Goal: Task Accomplishment & Management: Use online tool/utility

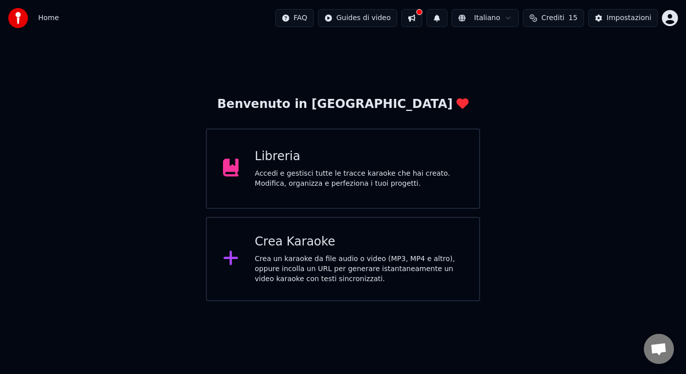
click at [327, 198] on div "Libreria Accedi e gestisci tutte le tracce karaoke che hai creato. Modifica, or…" at bounding box center [343, 169] width 274 height 80
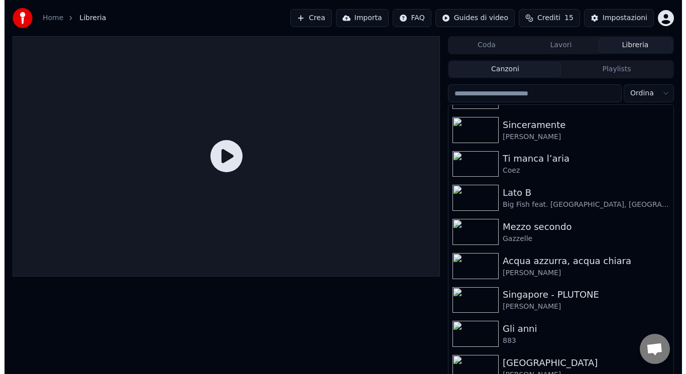
scroll to position [1120, 0]
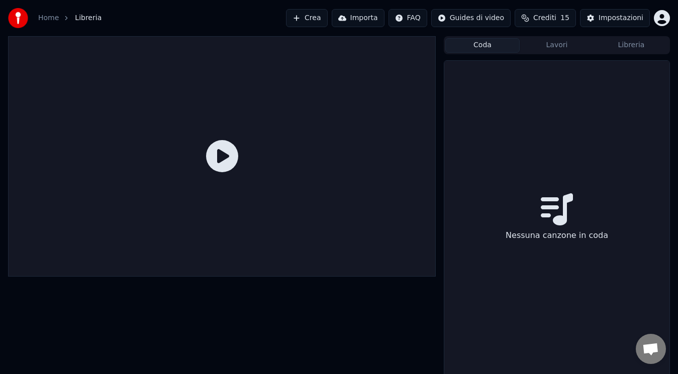
drag, startPoint x: 503, startPoint y: 44, endPoint x: 569, endPoint y: 41, distance: 66.9
click at [569, 41] on div "Coda Lavori Libreria" at bounding box center [557, 45] width 226 height 18
click at [569, 41] on button "Lavori" at bounding box center [557, 45] width 74 height 15
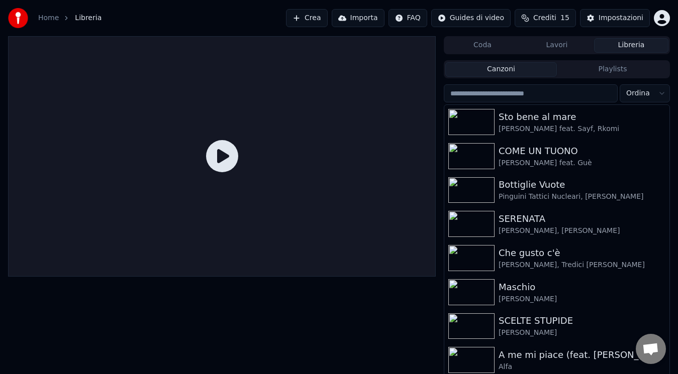
click at [611, 51] on button "Libreria" at bounding box center [631, 45] width 74 height 15
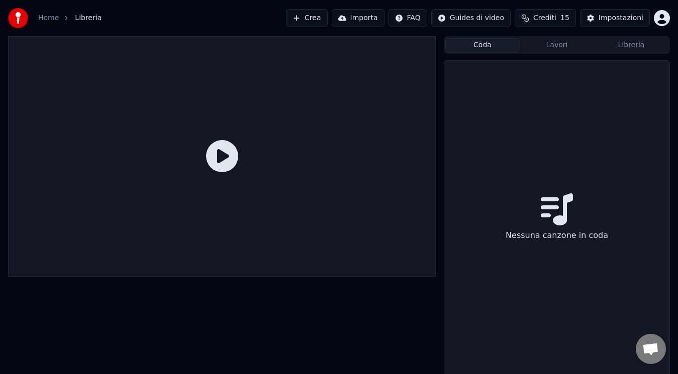
click at [498, 48] on button "Coda" at bounding box center [482, 45] width 74 height 15
click at [555, 46] on button "Lavori" at bounding box center [557, 45] width 74 height 15
click at [315, 18] on button "Crea" at bounding box center [306, 18] width 41 height 18
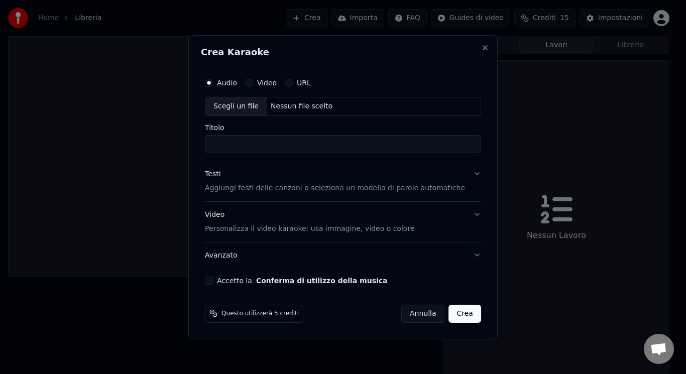
click at [255, 107] on div "Scegli un file" at bounding box center [236, 106] width 61 height 18
type input "**********"
click at [246, 231] on p "Personalizza il video karaoke: usa immagine, video o colore" at bounding box center [310, 229] width 210 height 10
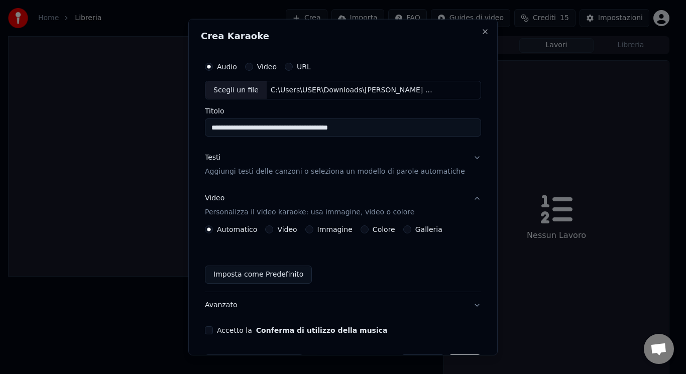
click at [272, 228] on button "Video" at bounding box center [269, 230] width 8 height 8
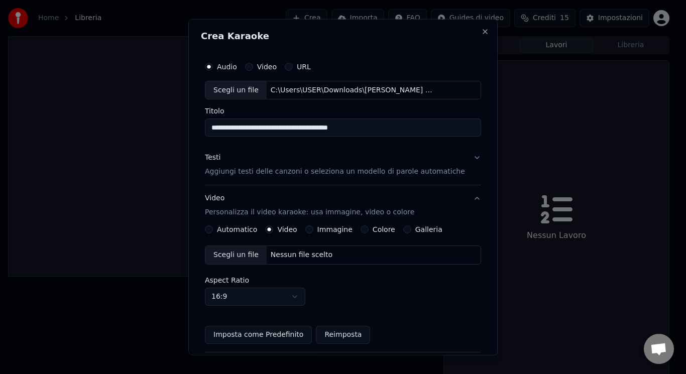
click at [254, 250] on div "Scegli un file" at bounding box center [236, 255] width 61 height 18
click at [301, 173] on p "Aggiungi testi delle canzoni o seleziona un modello di parole automatiche" at bounding box center [335, 172] width 260 height 10
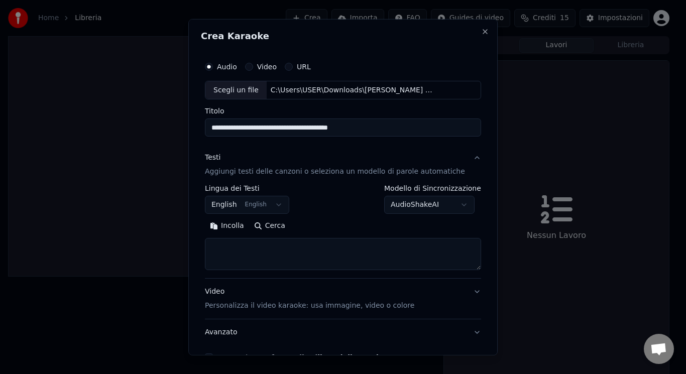
click at [258, 210] on button "English English" at bounding box center [247, 205] width 84 height 18
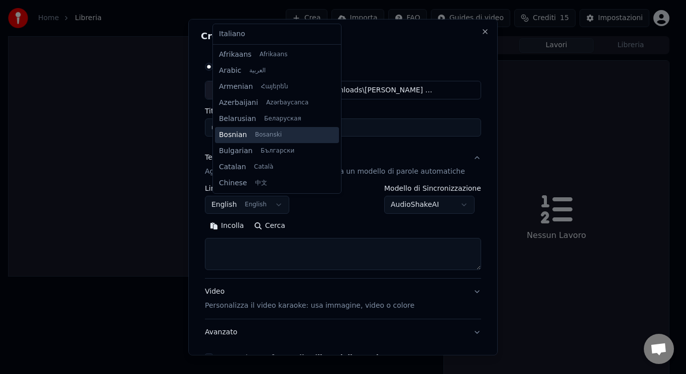
scroll to position [80, 0]
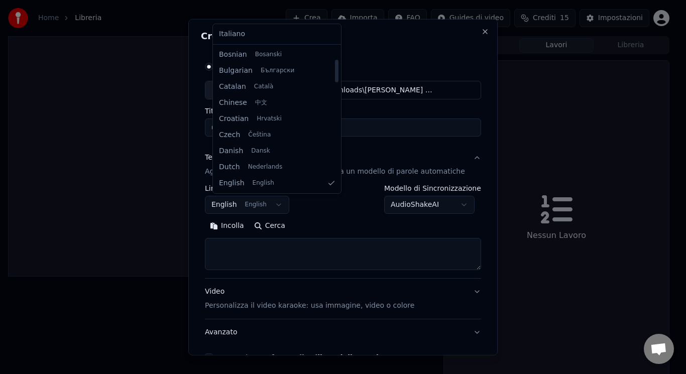
select select "**"
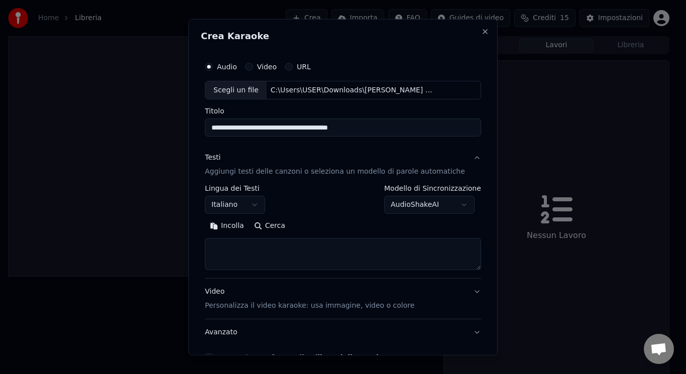
click at [237, 242] on textarea at bounding box center [343, 254] width 276 height 32
drag, startPoint x: 243, startPoint y: 216, endPoint x: 245, endPoint y: 223, distance: 6.8
click at [245, 223] on div "**********" at bounding box center [343, 227] width 276 height 85
click at [245, 223] on button "Incolla" at bounding box center [227, 226] width 44 height 16
click at [317, 225] on button "Espandi" at bounding box center [322, 226] width 49 height 16
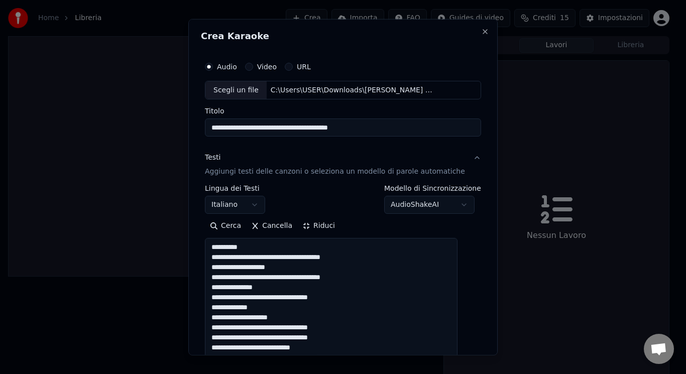
drag, startPoint x: 252, startPoint y: 246, endPoint x: 203, endPoint y: 236, distance: 50.4
click at [203, 236] on div "**********" at bounding box center [343, 187] width 310 height 337
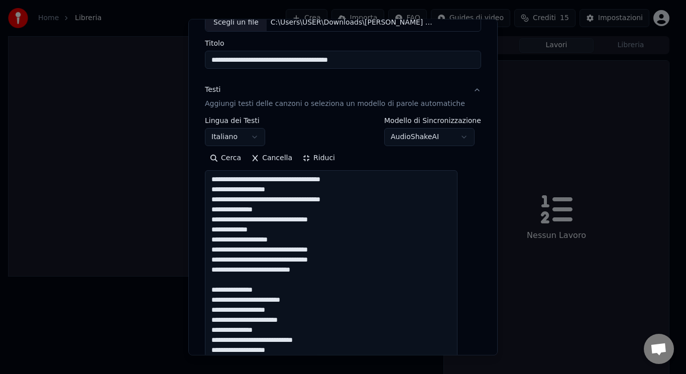
scroll to position [98, 0]
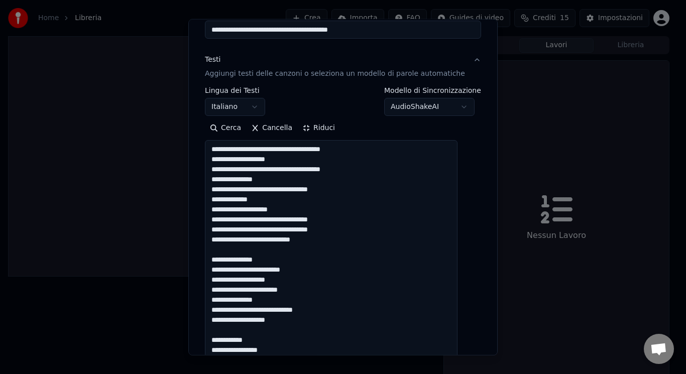
drag, startPoint x: 283, startPoint y: 257, endPoint x: 273, endPoint y: 252, distance: 10.8
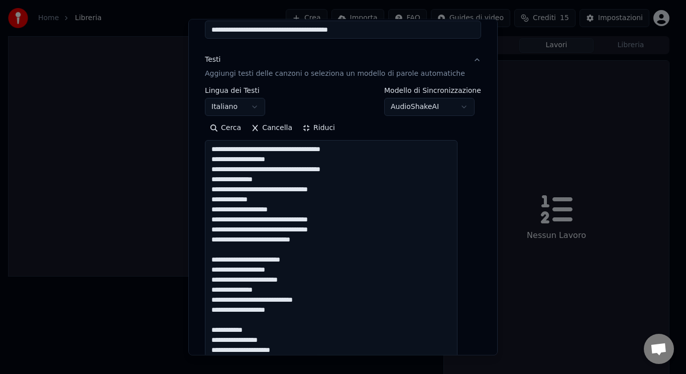
drag, startPoint x: 268, startPoint y: 326, endPoint x: 258, endPoint y: 320, distance: 12.0
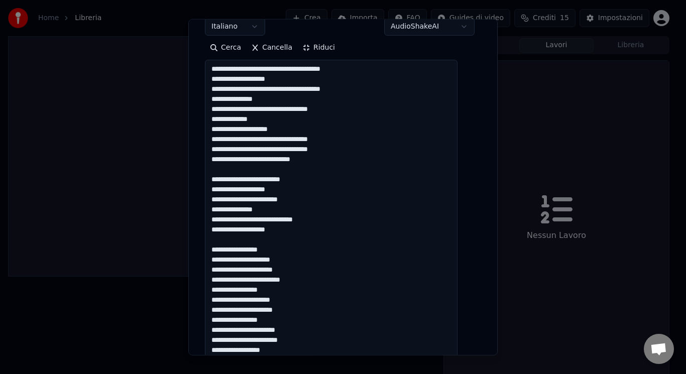
scroll to position [209, 0]
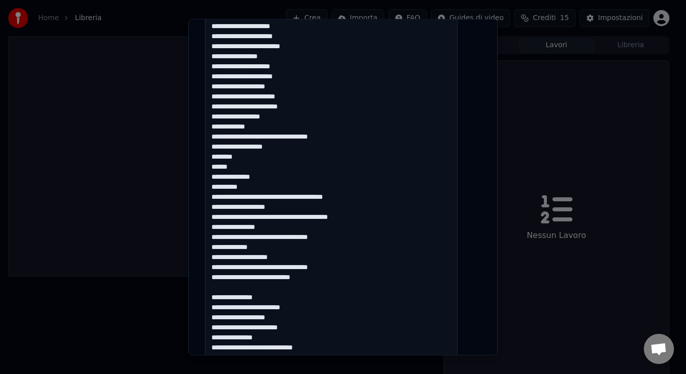
scroll to position [450, 0]
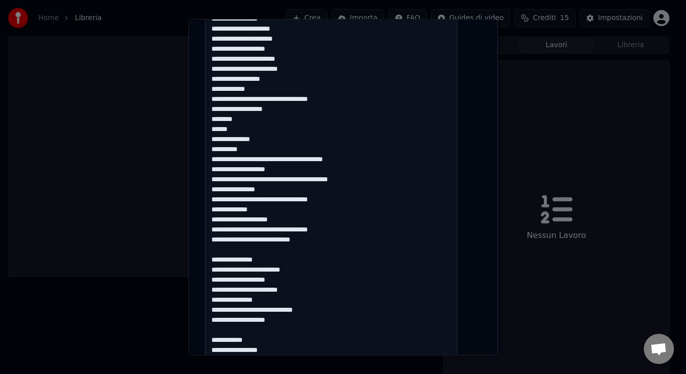
drag, startPoint x: 217, startPoint y: 298, endPoint x: 288, endPoint y: 150, distance: 164.1
click at [288, 150] on textarea at bounding box center [331, 168] width 253 height 761
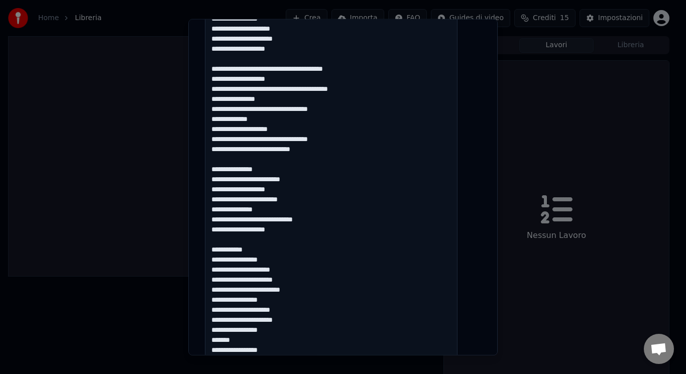
click at [218, 120] on textarea at bounding box center [331, 168] width 253 height 761
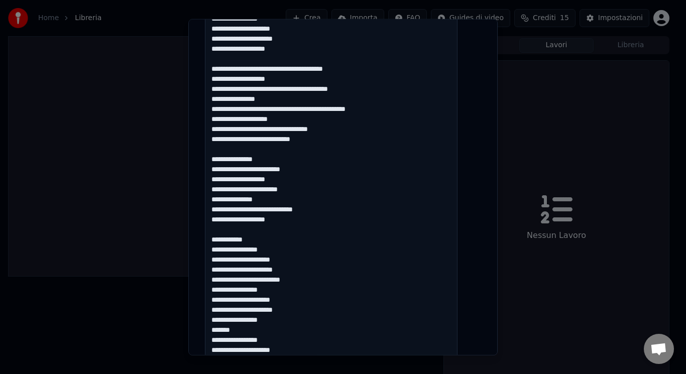
scroll to position [0, 0]
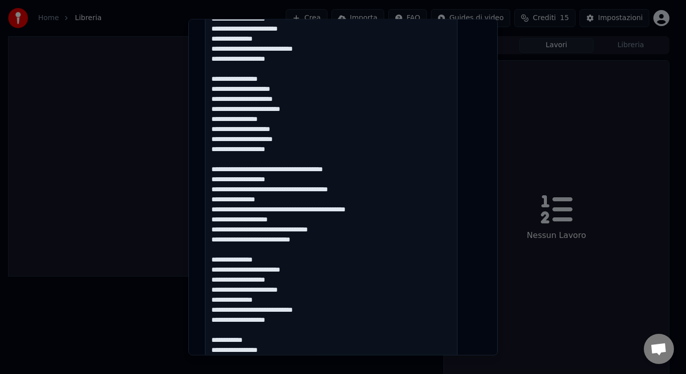
scroll to position [349, 0]
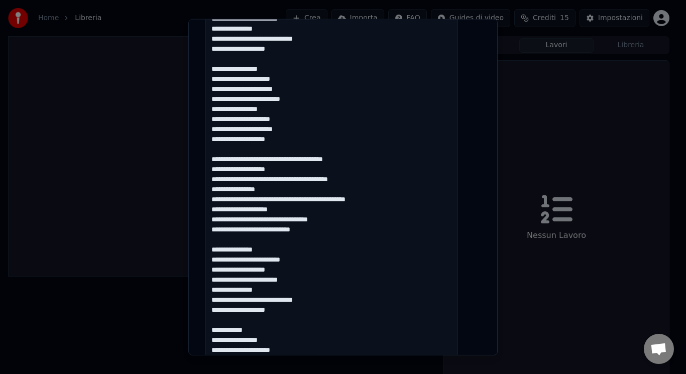
drag, startPoint x: 280, startPoint y: 249, endPoint x: 257, endPoint y: 241, distance: 24.5
click at [257, 241] on textarea at bounding box center [331, 269] width 253 height 761
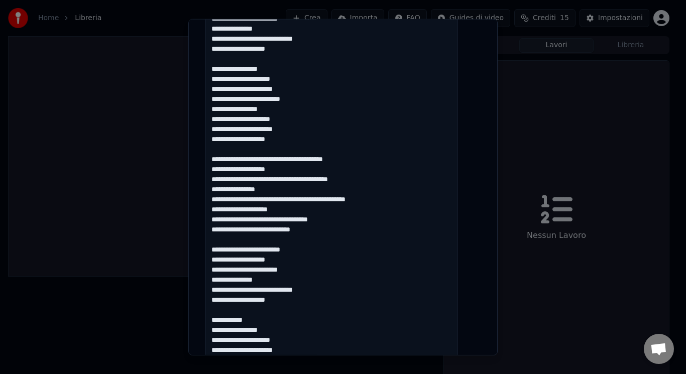
drag, startPoint x: 271, startPoint y: 317, endPoint x: 262, endPoint y: 312, distance: 10.3
click at [262, 312] on textarea at bounding box center [331, 269] width 253 height 761
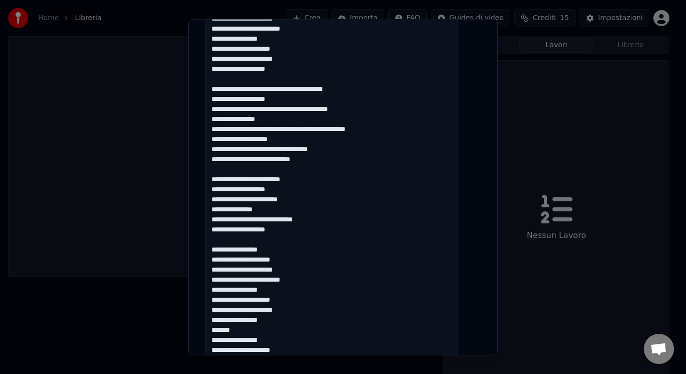
scroll to position [430, 0]
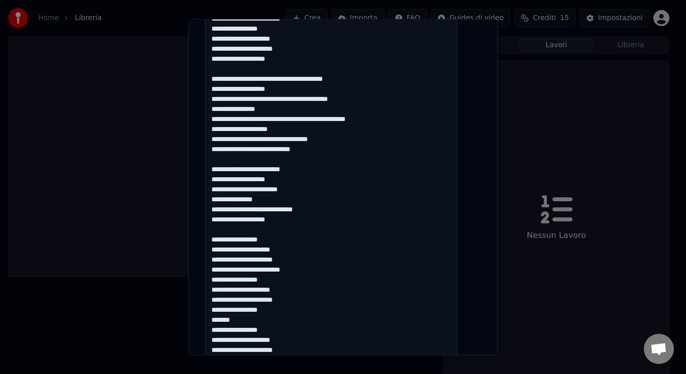
click at [282, 310] on textarea at bounding box center [331, 189] width 253 height 761
drag, startPoint x: 258, startPoint y: 319, endPoint x: 220, endPoint y: 319, distance: 38.7
click at [220, 319] on textarea at bounding box center [331, 189] width 253 height 761
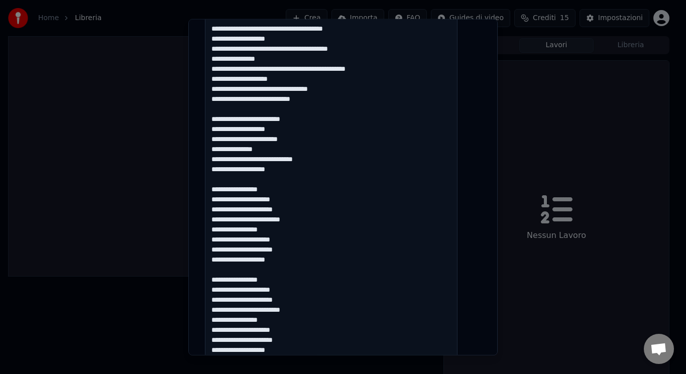
type textarea "**********"
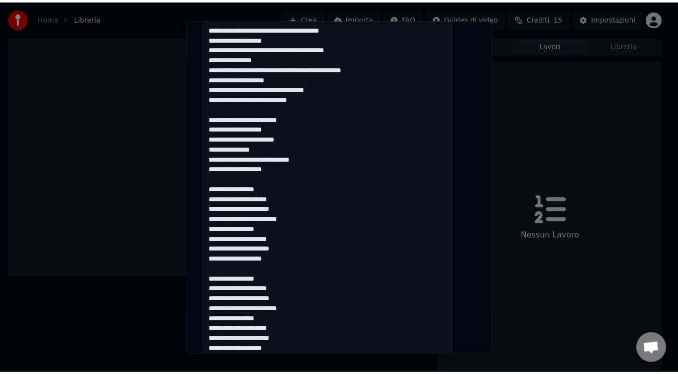
scroll to position [790, 0]
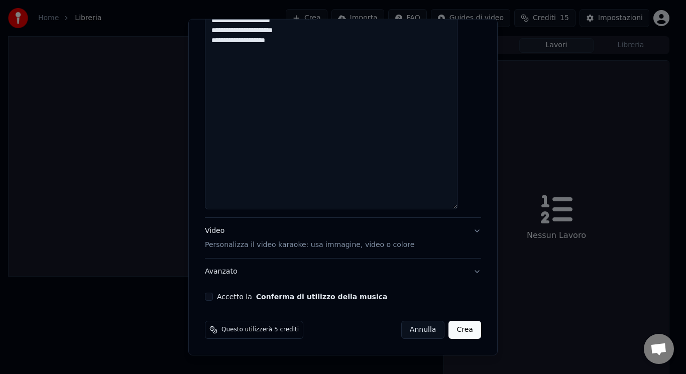
click at [454, 335] on button "Crea" at bounding box center [465, 330] width 32 height 18
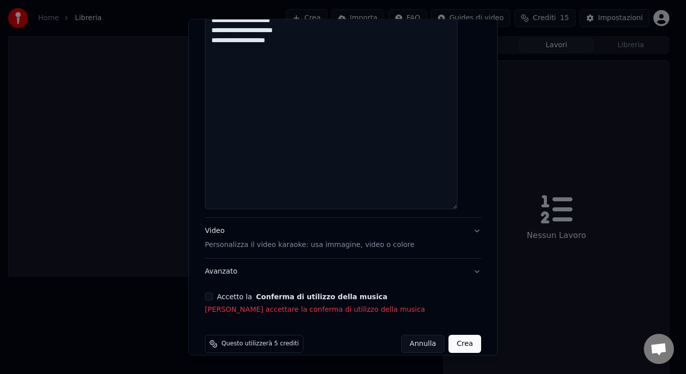
click at [213, 298] on button "Accetto la Conferma di utilizzo della musica" at bounding box center [209, 297] width 8 height 8
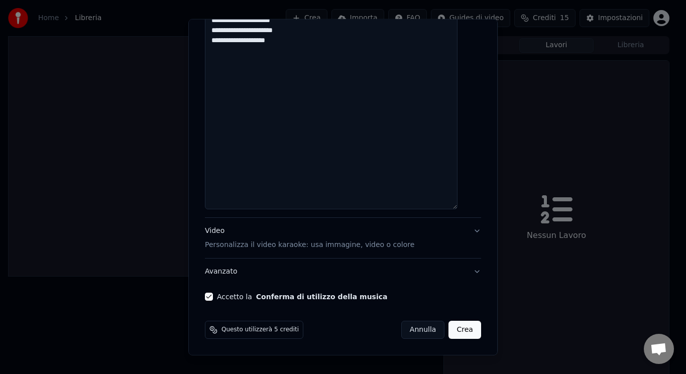
click at [460, 330] on button "Crea" at bounding box center [465, 330] width 32 height 18
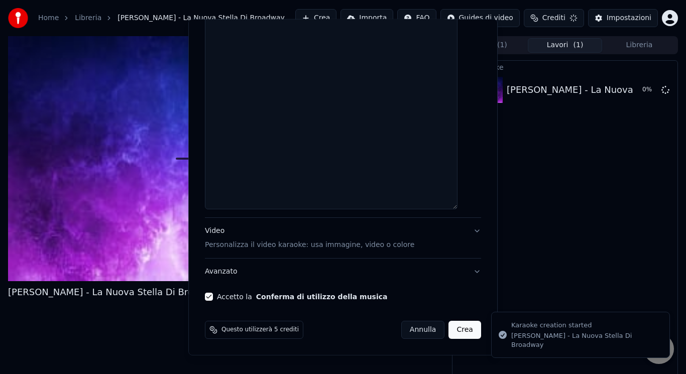
select select
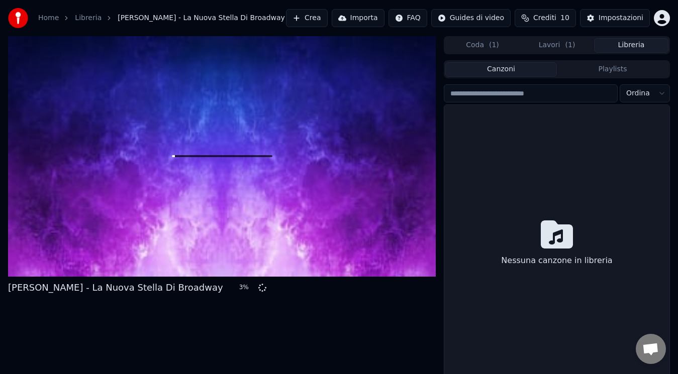
click at [617, 44] on button "Libreria" at bounding box center [631, 45] width 74 height 15
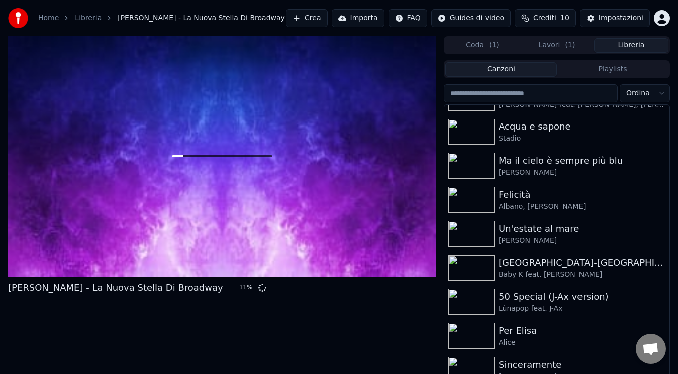
scroll to position [873, 0]
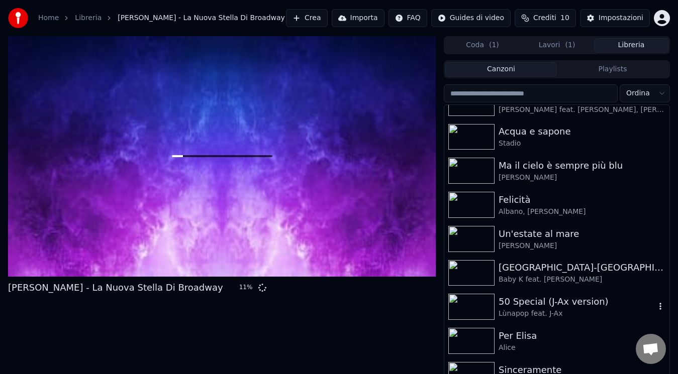
click at [591, 310] on div "Lùnapop feat. J-Ax" at bounding box center [577, 314] width 157 height 10
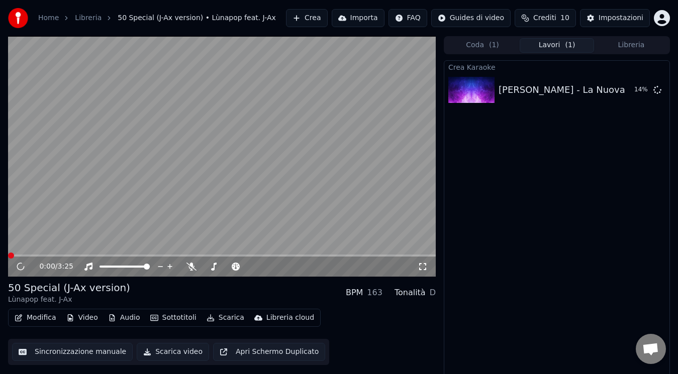
click at [530, 47] on button "Lavori ( 1 )" at bounding box center [557, 45] width 74 height 15
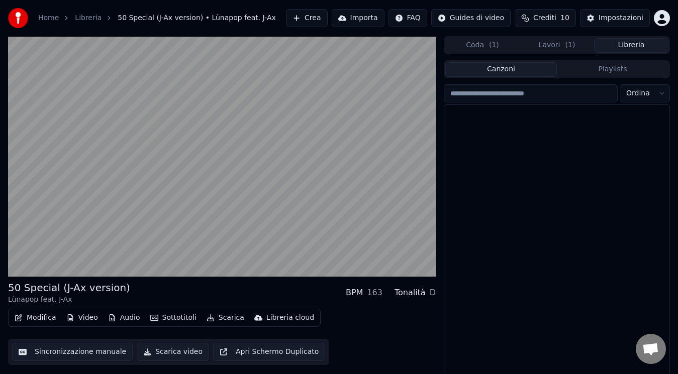
click at [634, 49] on button "Libreria" at bounding box center [631, 45] width 74 height 15
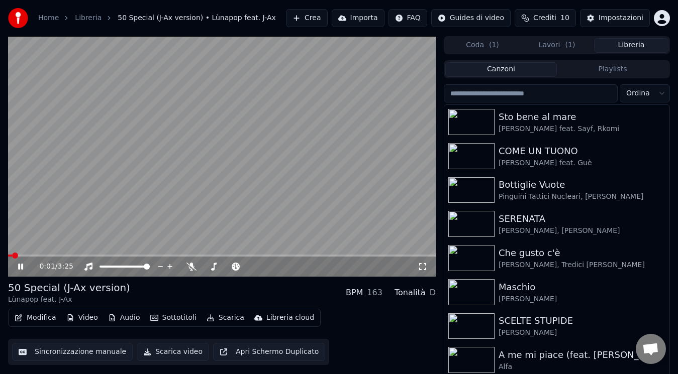
click at [607, 40] on button "Libreria" at bounding box center [631, 45] width 74 height 15
click at [25, 268] on icon at bounding box center [27, 267] width 23 height 8
click at [511, 288] on div "Maschio" at bounding box center [577, 287] width 157 height 14
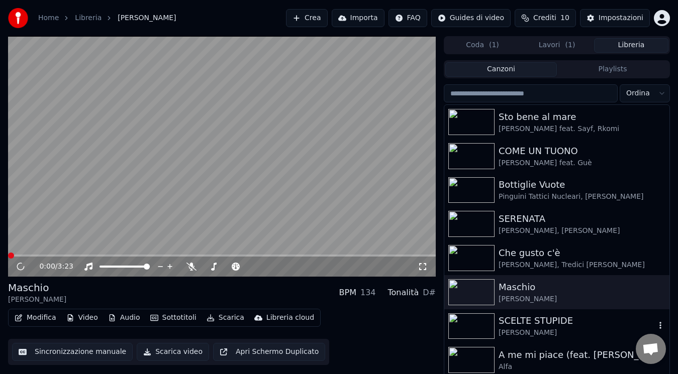
click at [490, 358] on img at bounding box center [471, 360] width 46 height 26
click at [556, 183] on div "Bottiglie Vuote" at bounding box center [582, 185] width 167 height 14
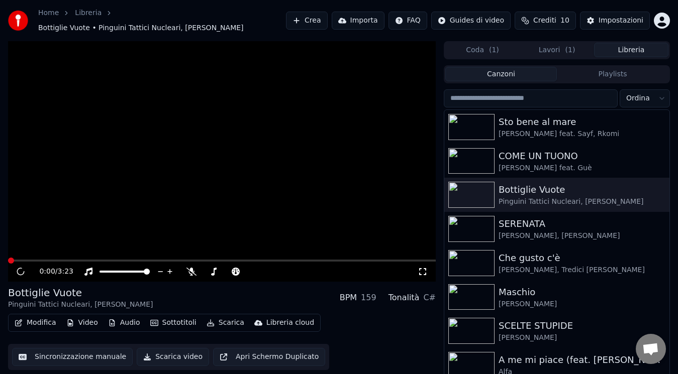
click at [564, 48] on button "Lavori ( 1 )" at bounding box center [557, 50] width 74 height 15
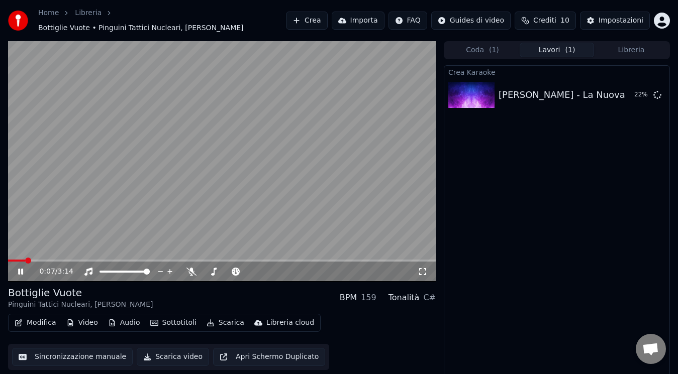
click at [19, 269] on icon at bounding box center [20, 272] width 5 height 6
click at [285, 267] on icon at bounding box center [286, 272] width 10 height 10
click at [25, 258] on span at bounding box center [28, 261] width 6 height 6
click at [16, 258] on span at bounding box center [19, 261] width 6 height 6
click at [20, 268] on icon at bounding box center [21, 271] width 6 height 7
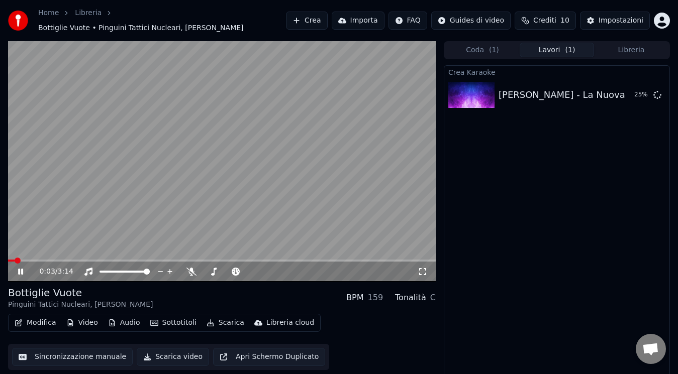
click at [428, 270] on div "0:03 / 3:14" at bounding box center [222, 272] width 420 height 10
click at [421, 268] on icon at bounding box center [423, 272] width 10 height 8
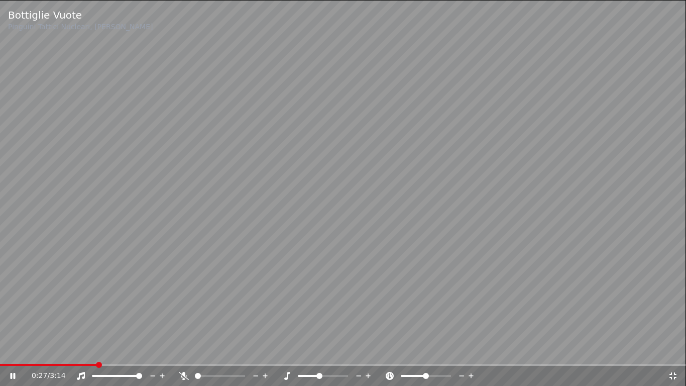
click at [670, 374] on icon at bounding box center [673, 375] width 7 height 7
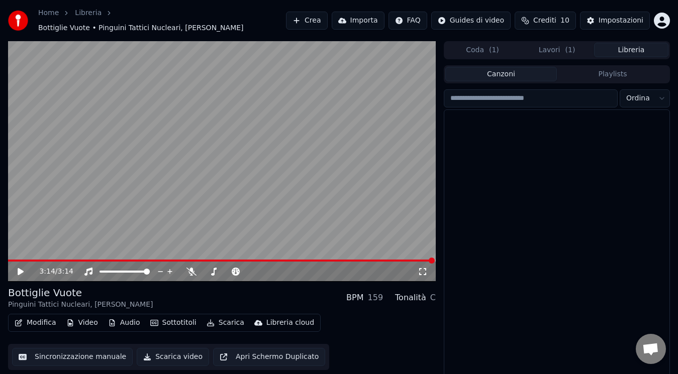
click at [612, 43] on button "Libreria" at bounding box center [631, 50] width 74 height 15
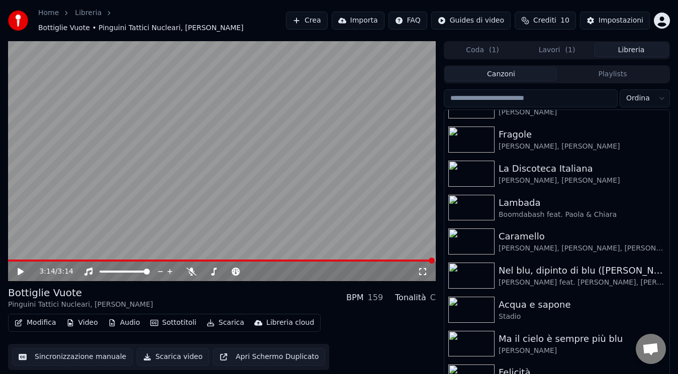
scroll to position [699, 0]
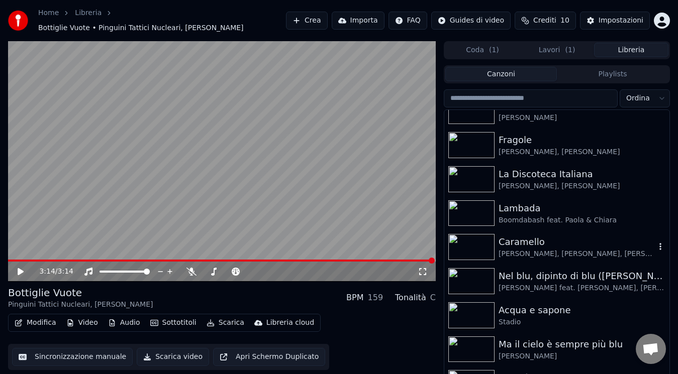
click at [620, 241] on div "Caramello" at bounding box center [577, 242] width 157 height 14
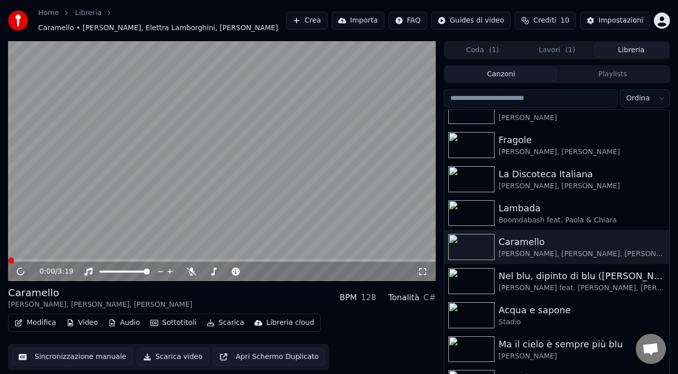
drag, startPoint x: 147, startPoint y: 299, endPoint x: 111, endPoint y: 295, distance: 35.9
click at [111, 295] on div "Caramello [PERSON_NAME], Elettra Lamborghini, Lola Indigo BPM 128 Tonalità C#" at bounding box center [222, 298] width 428 height 24
click at [10, 258] on span at bounding box center [13, 261] width 6 height 6
click at [250, 269] on span at bounding box center [250, 272] width 6 height 6
click at [11, 258] on span at bounding box center [14, 261] width 6 height 6
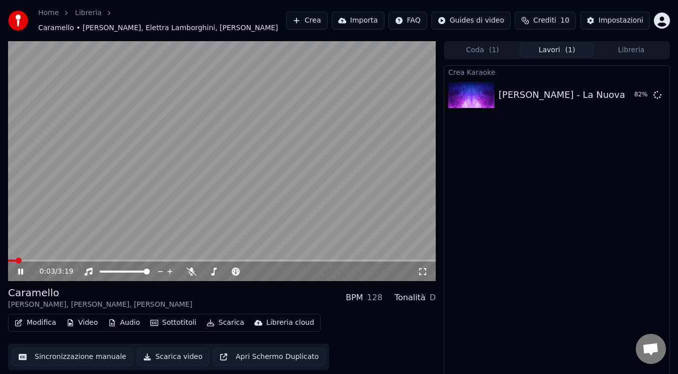
click at [563, 48] on button "Lavori ( 1 )" at bounding box center [557, 50] width 74 height 15
click at [427, 268] on icon at bounding box center [423, 272] width 10 height 8
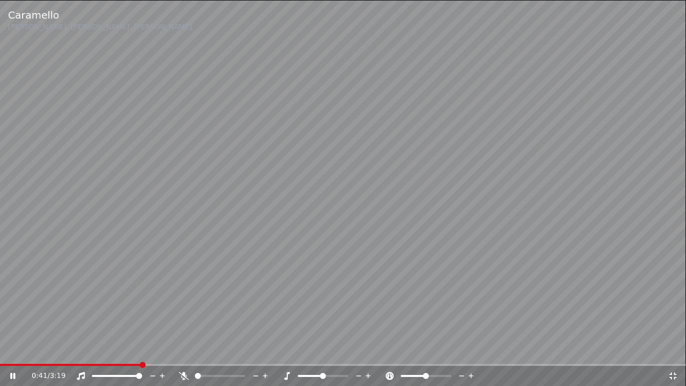
click at [672, 373] on icon at bounding box center [673, 375] width 7 height 7
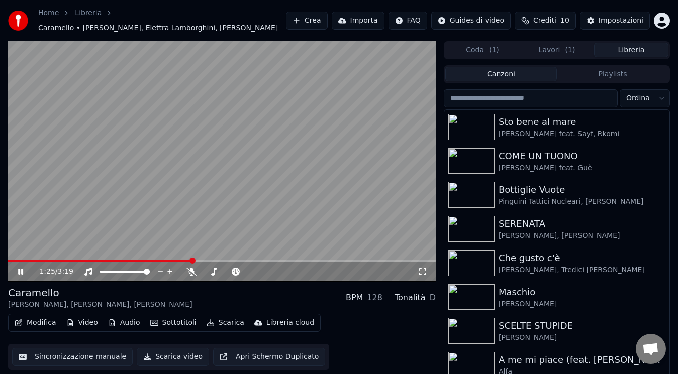
click at [647, 43] on button "Libreria" at bounding box center [631, 50] width 74 height 15
click at [425, 270] on icon at bounding box center [422, 271] width 7 height 7
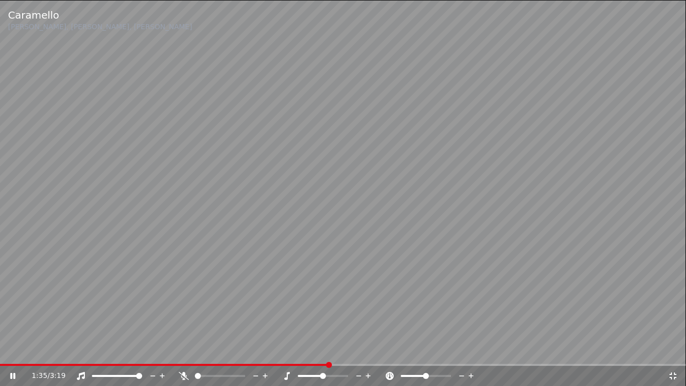
click at [676, 374] on icon at bounding box center [673, 376] width 10 height 8
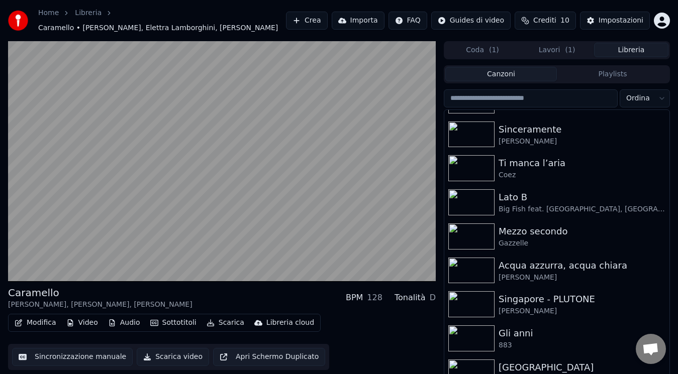
scroll to position [1120, 0]
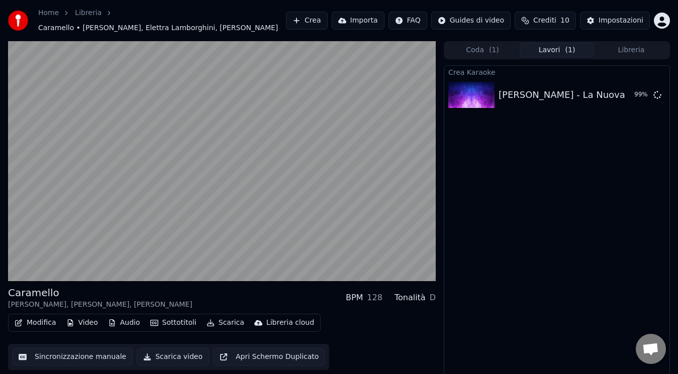
click at [562, 43] on button "Lavori ( 1 )" at bounding box center [557, 50] width 74 height 15
click at [623, 43] on button "Libreria" at bounding box center [631, 50] width 74 height 15
click at [557, 43] on button "Lavori ( 1 )" at bounding box center [557, 50] width 74 height 15
click at [569, 126] on div "Crea Karaoke [PERSON_NAME] - La Nuova Stella Di Broadway 99 %" at bounding box center [557, 224] width 226 height 318
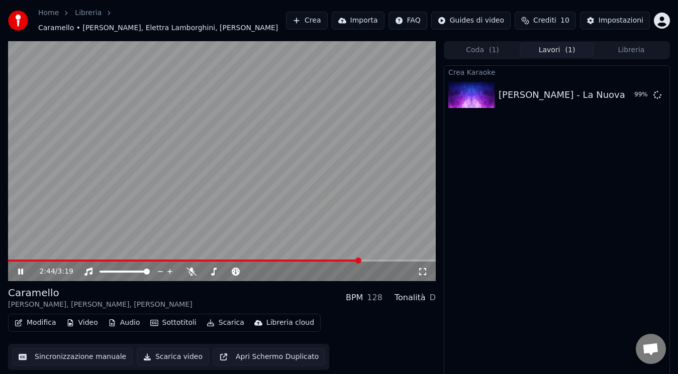
click at [610, 44] on button "Libreria" at bounding box center [631, 50] width 74 height 15
click at [565, 45] on span "( 1 )" at bounding box center [570, 50] width 10 height 10
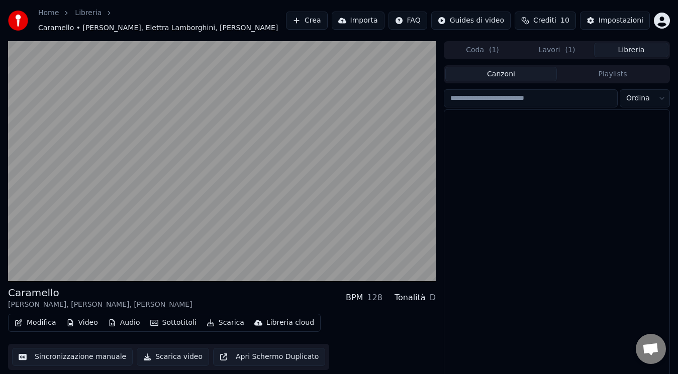
click at [613, 46] on button "Libreria" at bounding box center [631, 50] width 74 height 15
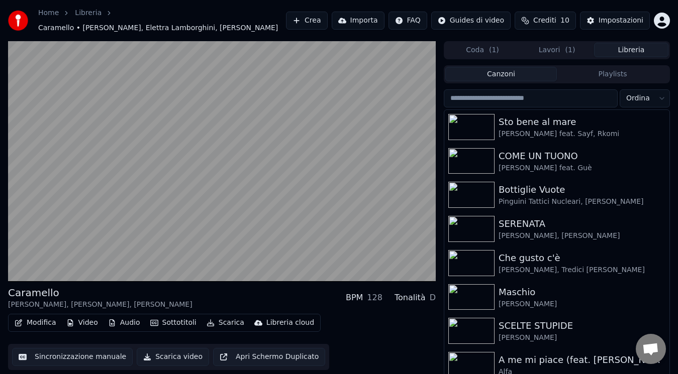
click at [672, 139] on div "Caramello [PERSON_NAME], Elettra Lamborghini, Lola Indigo BPM 128 Tonalità D Mo…" at bounding box center [339, 215] width 678 height 349
click at [669, 140] on div "Sto bene al mare [PERSON_NAME] feat. [PERSON_NAME], Rkomi COME UN TUONO [PERSON…" at bounding box center [557, 250] width 226 height 281
click at [641, 80] on div "Canzoni Playlists Ordina Sto bene al mare [PERSON_NAME] feat. [PERSON_NAME], Rk…" at bounding box center [557, 227] width 226 height 325
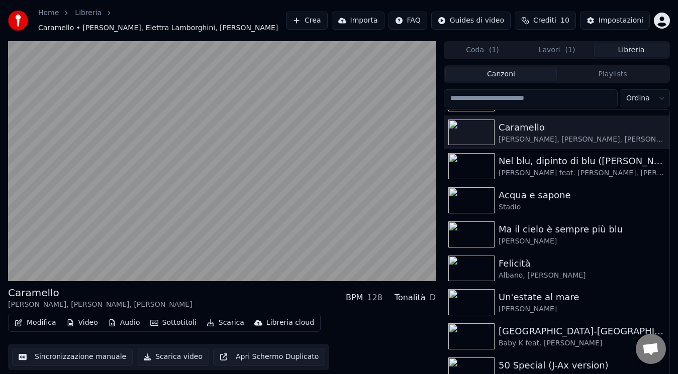
scroll to position [817, 0]
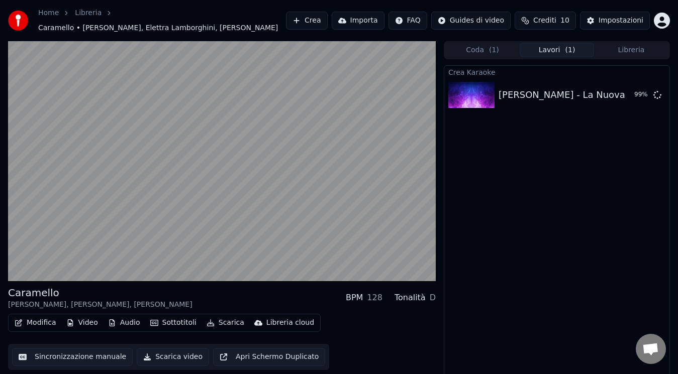
click at [557, 48] on button "Lavori ( 1 )" at bounding box center [557, 50] width 74 height 15
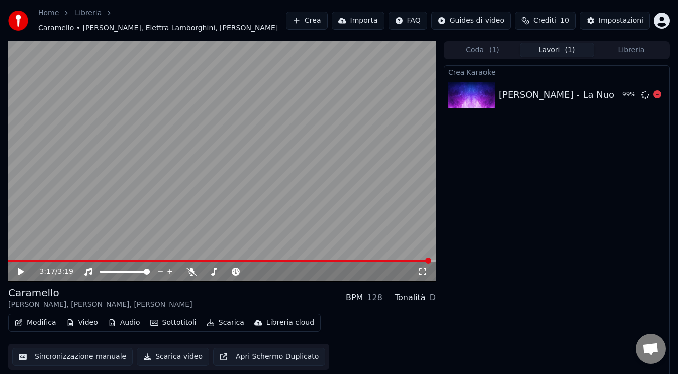
click at [534, 105] on div "[PERSON_NAME] - La Nuova Stella Di Broadway 99 %" at bounding box center [556, 95] width 225 height 34
click at [476, 84] on img at bounding box center [471, 95] width 46 height 26
click at [662, 43] on button "Libreria" at bounding box center [631, 50] width 74 height 15
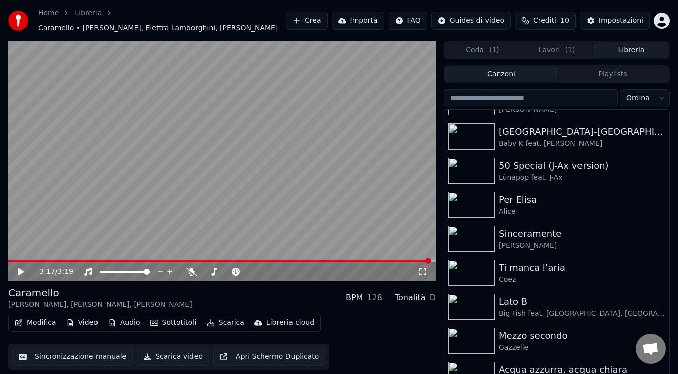
scroll to position [1120, 0]
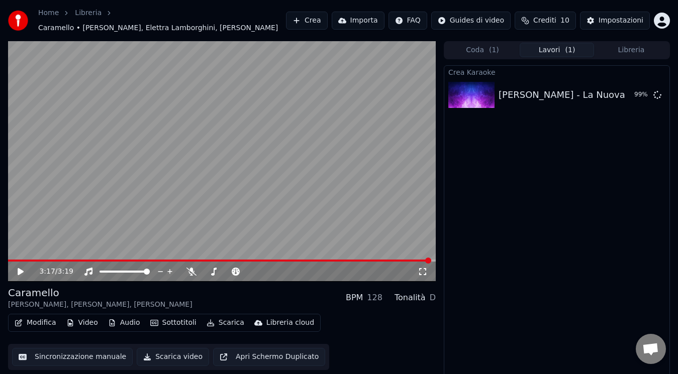
click at [558, 44] on button "Lavori ( 1 )" at bounding box center [557, 50] width 74 height 15
click at [355, 260] on span at bounding box center [181, 261] width 347 height 2
click at [20, 268] on icon at bounding box center [21, 271] width 6 height 7
click at [21, 268] on icon at bounding box center [27, 272] width 23 height 8
click at [21, 268] on icon at bounding box center [21, 271] width 6 height 7
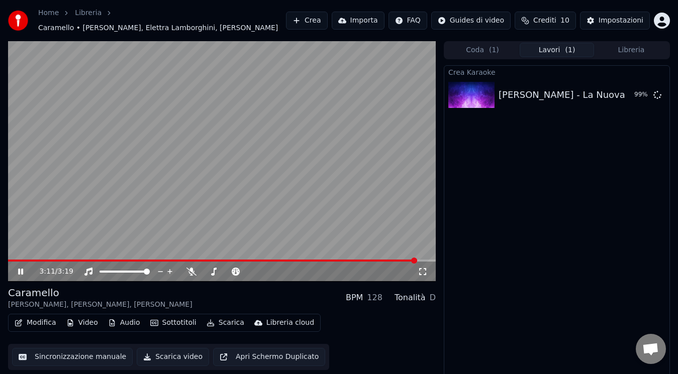
click at [417, 260] on span at bounding box center [222, 261] width 428 height 2
click at [633, 88] on button "Riproduci" at bounding box center [624, 95] width 50 height 18
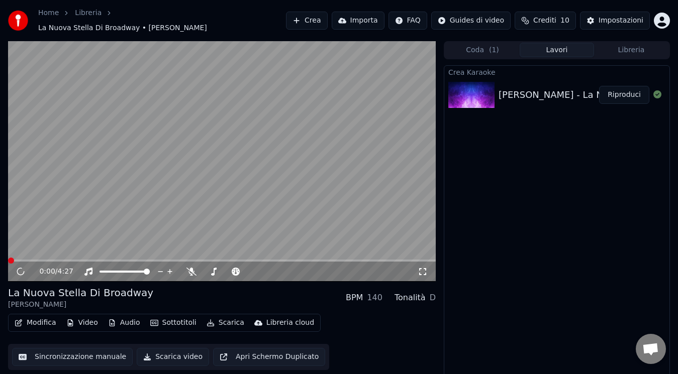
click at [176, 348] on button "Scarica video" at bounding box center [173, 357] width 72 height 18
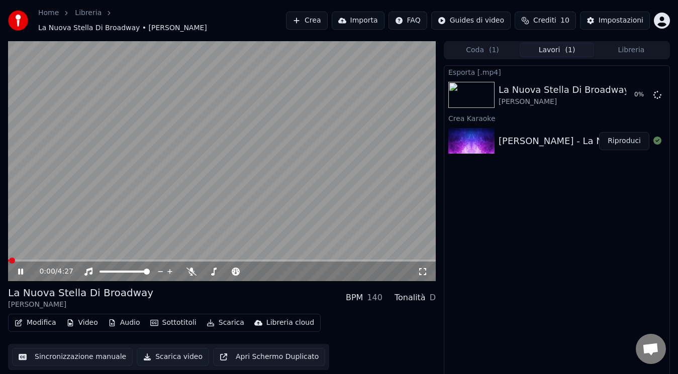
click at [23, 270] on icon at bounding box center [27, 272] width 23 height 8
click at [9, 258] on span at bounding box center [12, 261] width 6 height 6
click at [24, 270] on icon at bounding box center [27, 272] width 23 height 8
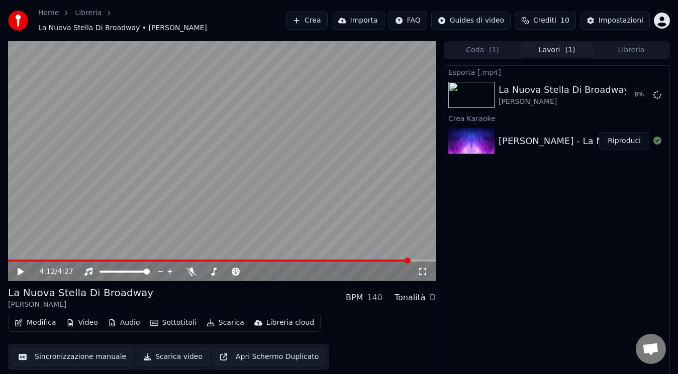
click at [410, 260] on span at bounding box center [209, 261] width 403 height 2
click at [22, 268] on icon at bounding box center [21, 271] width 6 height 7
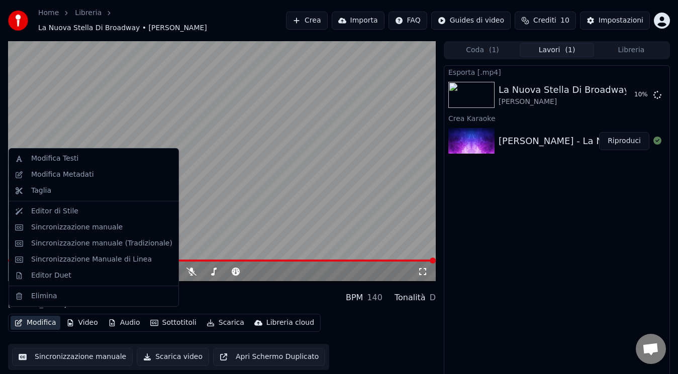
click at [44, 322] on button "Modifica" at bounding box center [36, 323] width 50 height 14
click at [124, 180] on div "Modifica Metadati" at bounding box center [93, 175] width 165 height 16
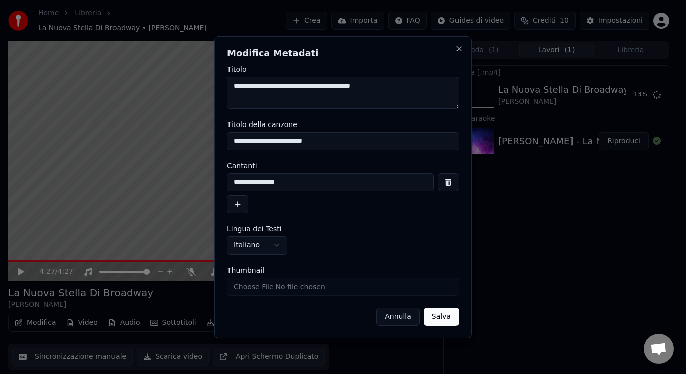
drag, startPoint x: 257, startPoint y: 276, endPoint x: 254, endPoint y: 284, distance: 8.6
click at [254, 284] on div "Thumbnail" at bounding box center [343, 281] width 232 height 29
click at [254, 284] on input "Thumbnail" at bounding box center [343, 287] width 232 height 18
type input "**********"
click at [437, 315] on button "Salva" at bounding box center [441, 317] width 35 height 18
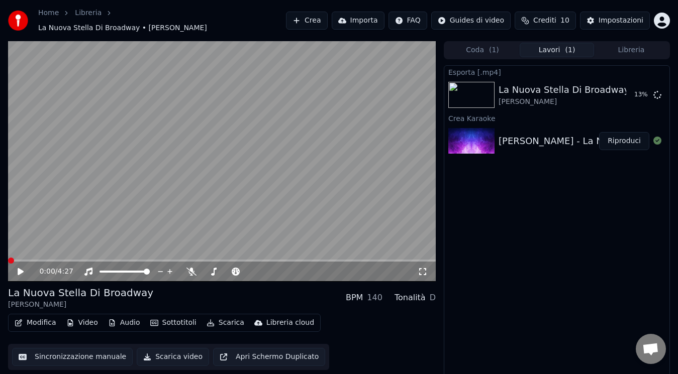
click at [637, 54] on div "Coda ( 1 ) Lavori ( 1 ) Libreria Esporta [.mp4] La Nuova Stella Di Broadway [PE…" at bounding box center [557, 212] width 226 height 342
click at [637, 53] on div "Coda ( 1 ) Lavori ( 1 ) Libreria" at bounding box center [557, 50] width 226 height 18
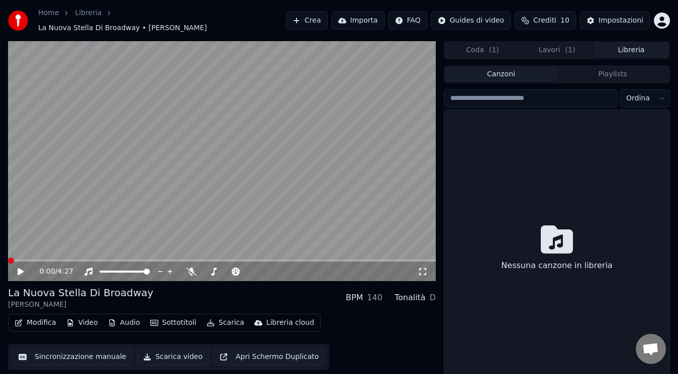
click at [630, 45] on button "Libreria" at bounding box center [631, 50] width 74 height 15
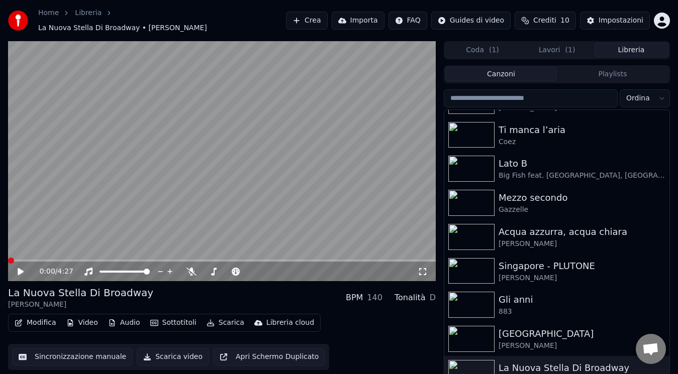
scroll to position [1154, 0]
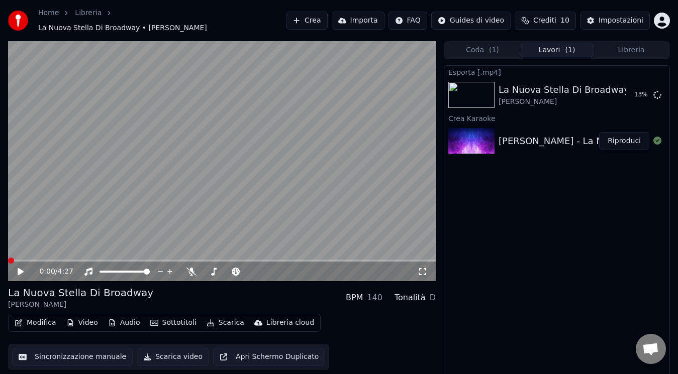
click at [565, 46] on span "( 1 )" at bounding box center [570, 50] width 10 height 10
click at [515, 299] on div "Esporta [.mp4] La Nuova Stella Di Broadway [PERSON_NAME] 16 % Crea Karaoke [PER…" at bounding box center [557, 224] width 226 height 318
click at [623, 93] on button "Mostra" at bounding box center [628, 95] width 41 height 18
